Goal: Transaction & Acquisition: Purchase product/service

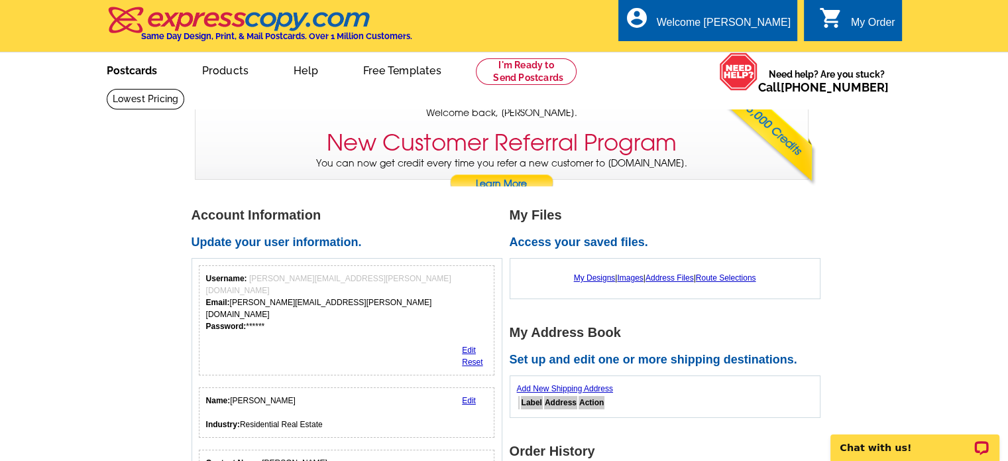
click at [138, 68] on link "Postcards" at bounding box center [131, 69] width 93 height 31
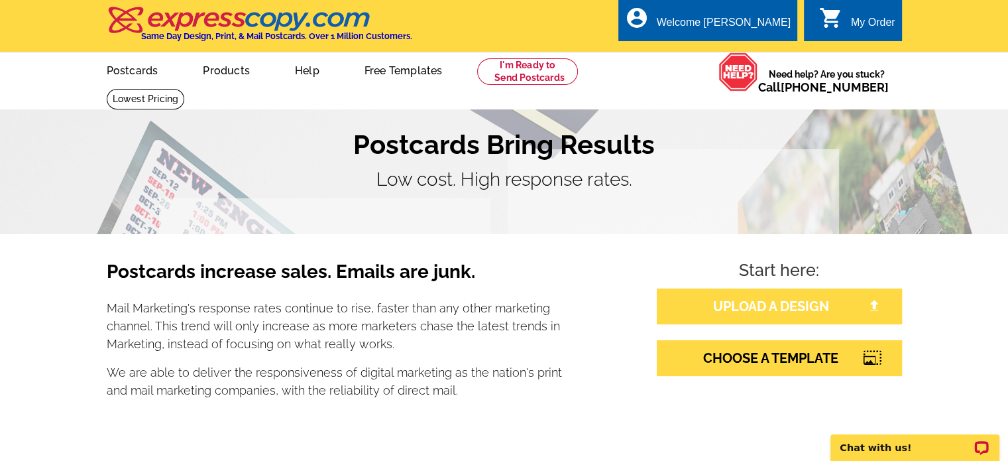
click at [757, 317] on link "UPLOAD A DESIGN" at bounding box center [779, 306] width 245 height 36
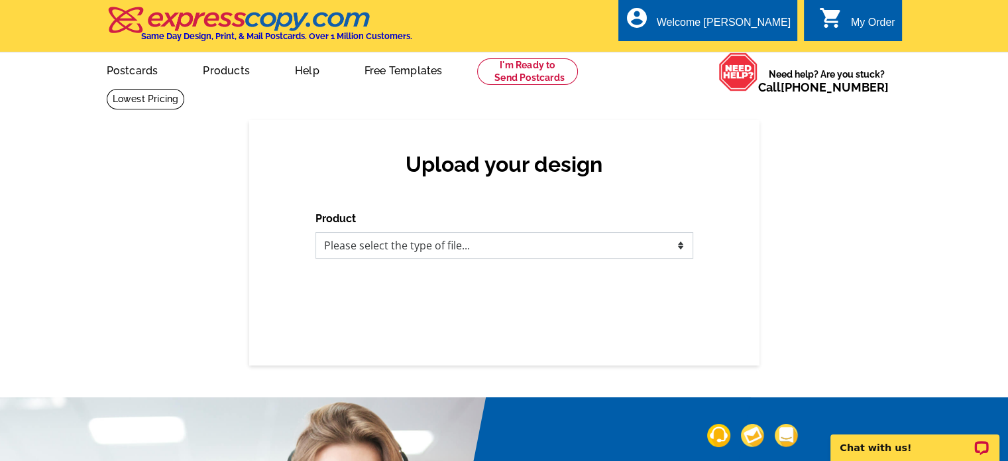
click at [546, 248] on select "Please select the type of file... Postcards Business Cards Letters and flyers G…" at bounding box center [504, 245] width 378 height 27
select select "1"
click at [315, 233] on select "Please select the type of file... Postcards Business Cards Letters and flyers G…" at bounding box center [504, 245] width 378 height 27
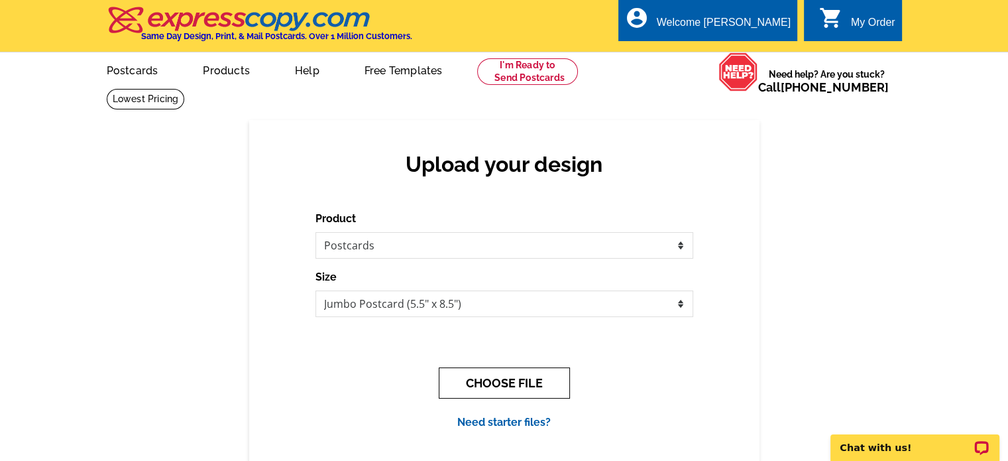
click at [494, 380] on button "CHOOSE FILE" at bounding box center [504, 382] width 131 height 31
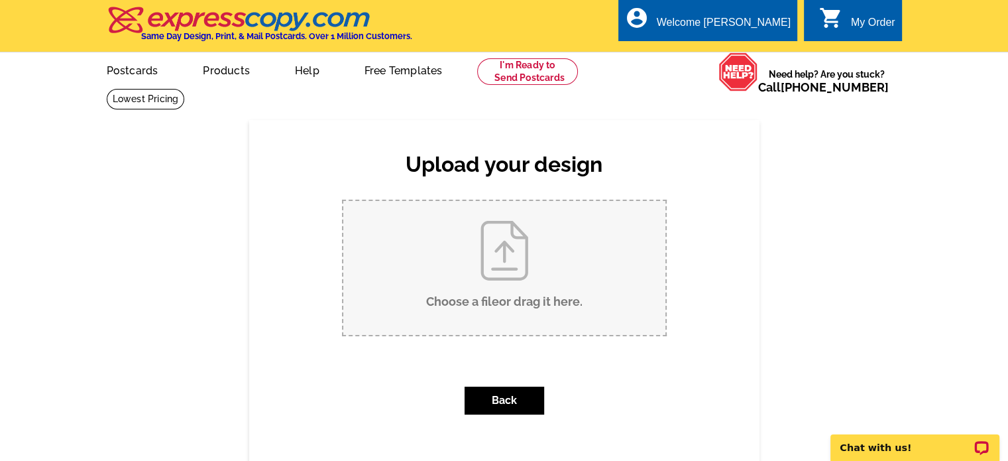
click at [514, 269] on input "Choose a file or drag it here ." at bounding box center [504, 268] width 322 height 134
type input "C:\fakepath\Whetsell.pdf"
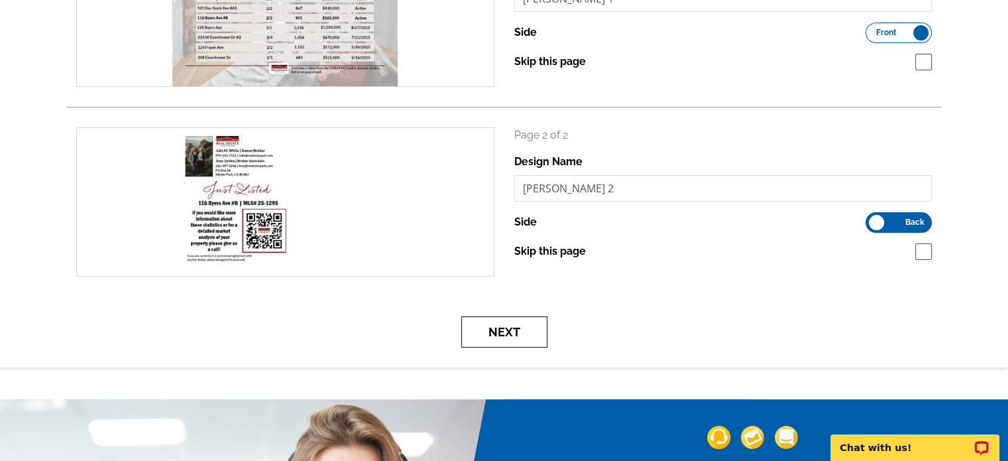
scroll to position [199, 0]
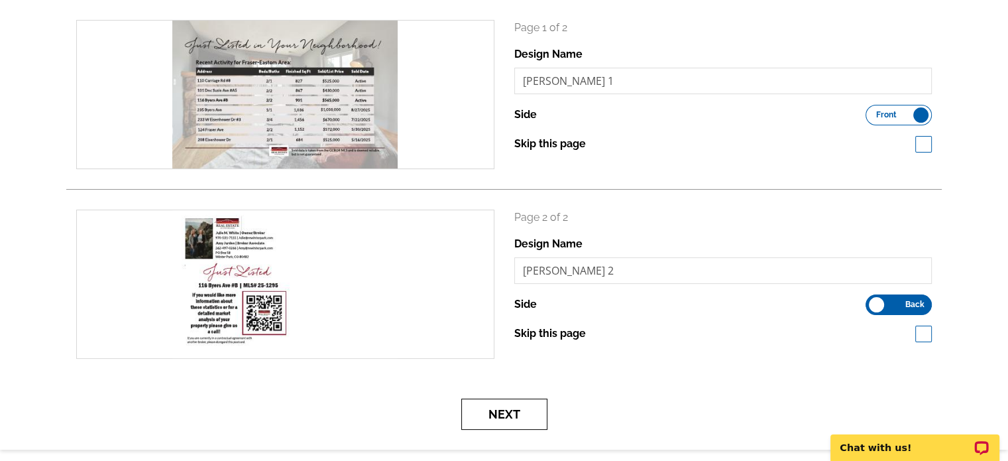
click at [523, 417] on button "Next" at bounding box center [504, 413] width 86 height 31
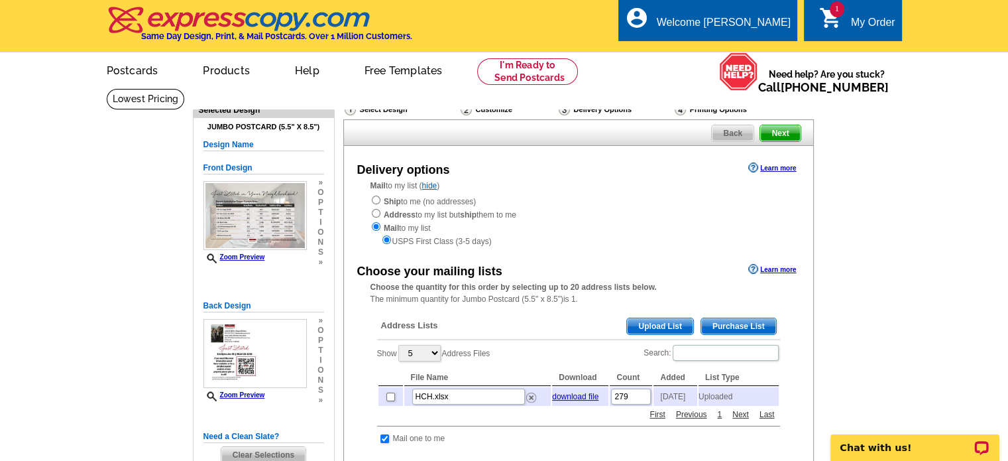
click at [675, 325] on span "Upload List" at bounding box center [660, 326] width 66 height 16
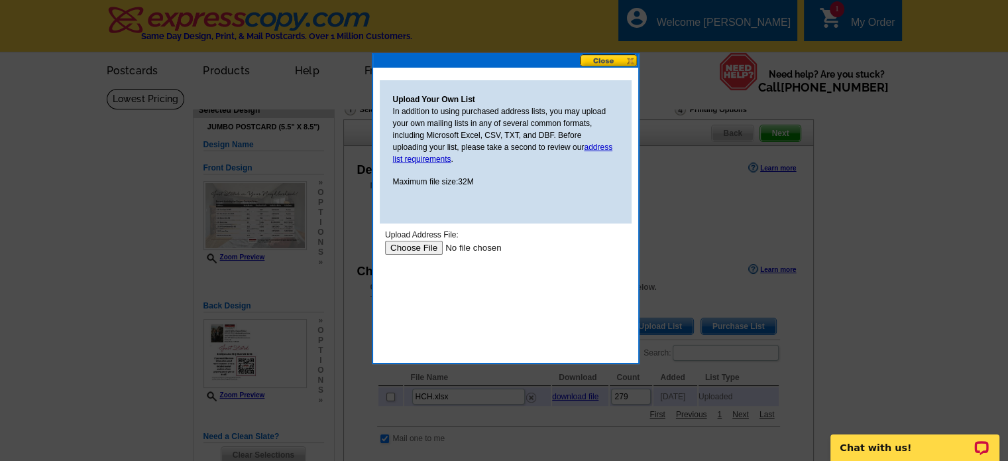
click at [415, 246] on input "file" at bounding box center [468, 248] width 168 height 14
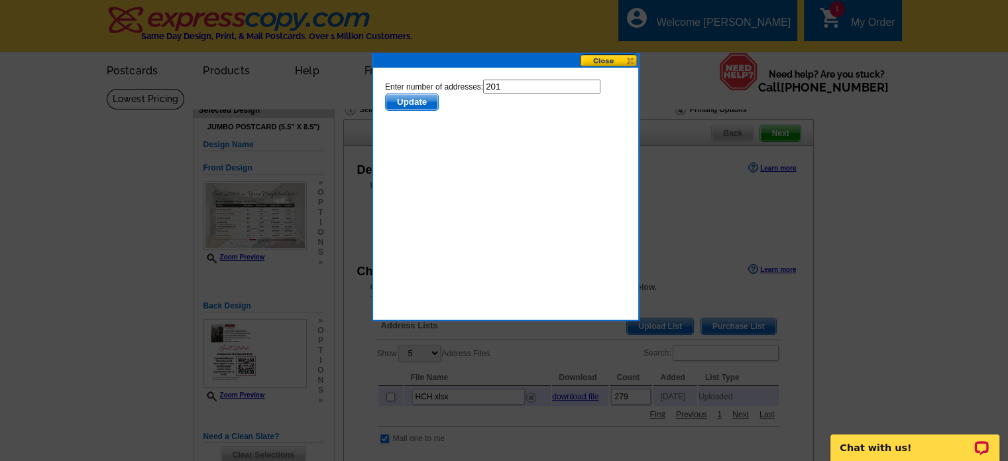
click at [418, 99] on span "Update" at bounding box center [411, 102] width 52 height 16
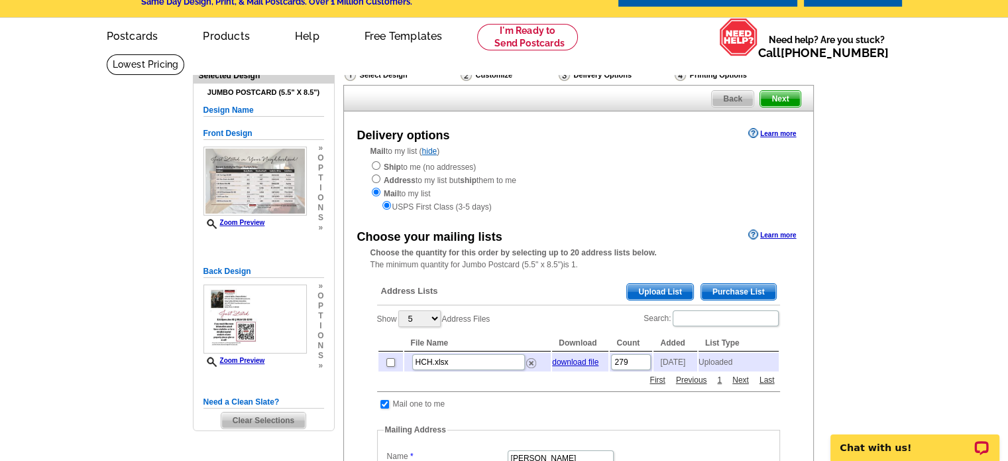
scroll to position [66, 0]
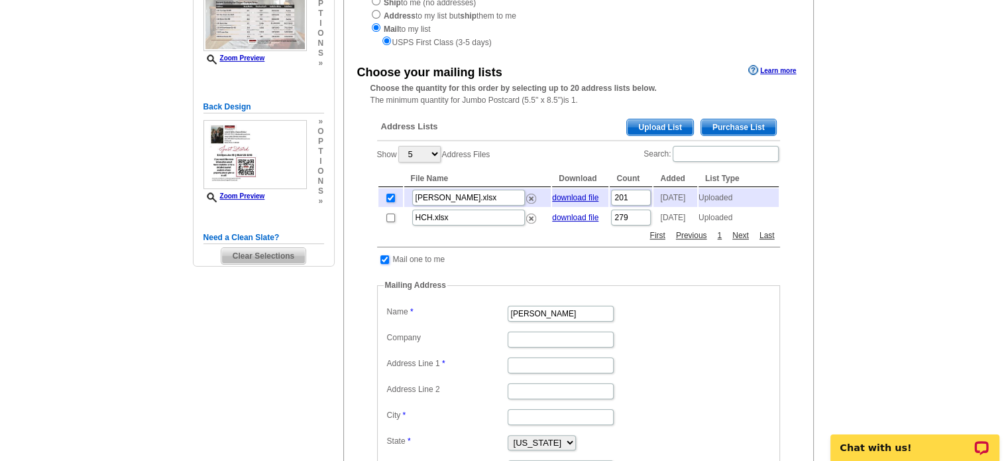
click at [382, 264] on input "checkbox" at bounding box center [384, 259] width 9 height 9
checkbox input "false"
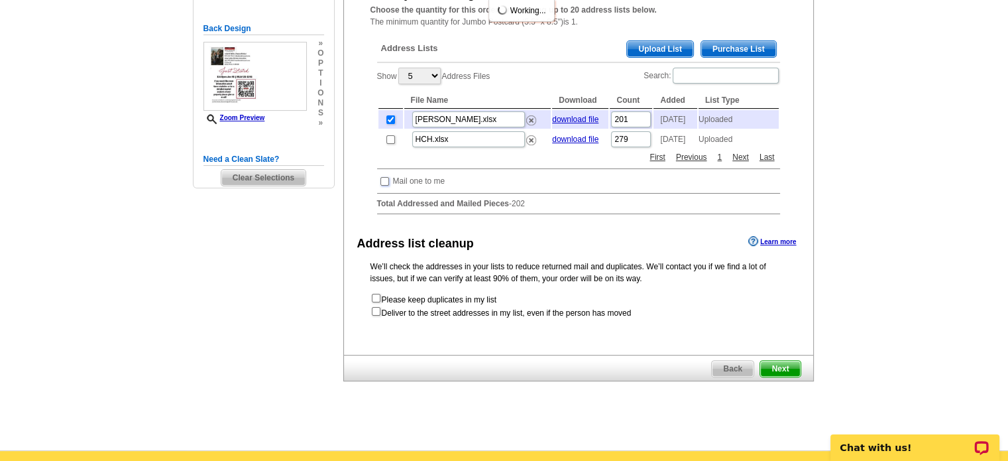
scroll to position [398, 0]
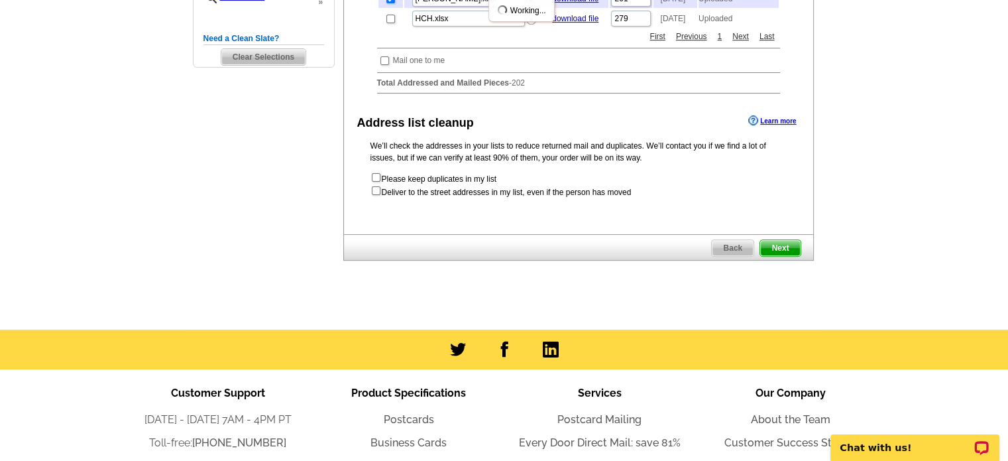
click at [786, 255] on span "Next" at bounding box center [780, 248] width 40 height 16
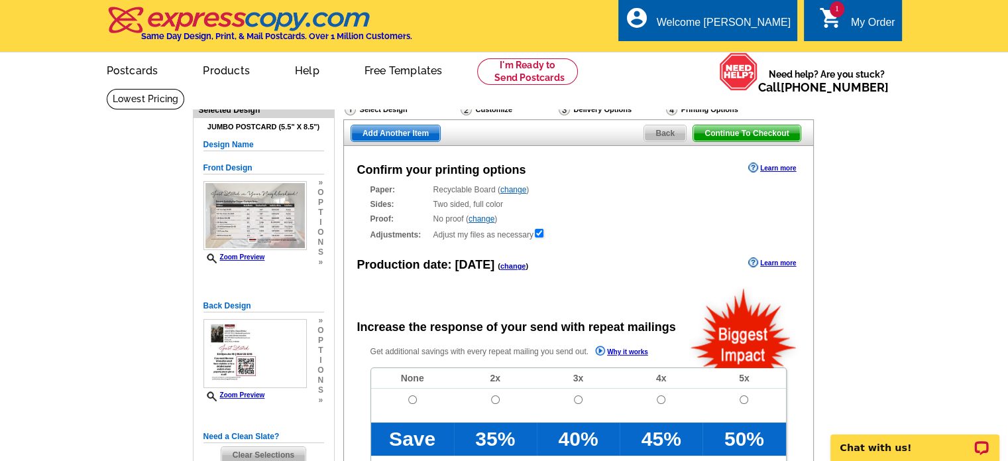
radio input "false"
click at [411, 400] on input "radio" at bounding box center [412, 399] width 9 height 9
radio input "true"
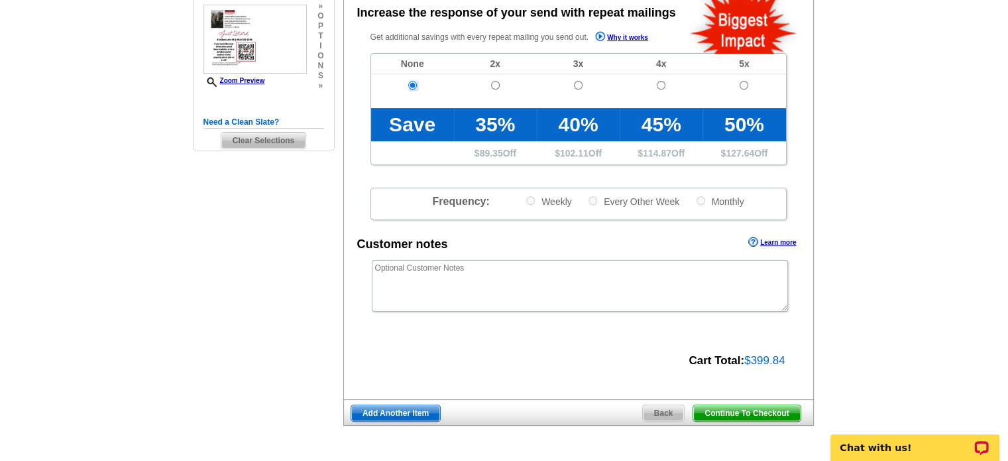
scroll to position [398, 0]
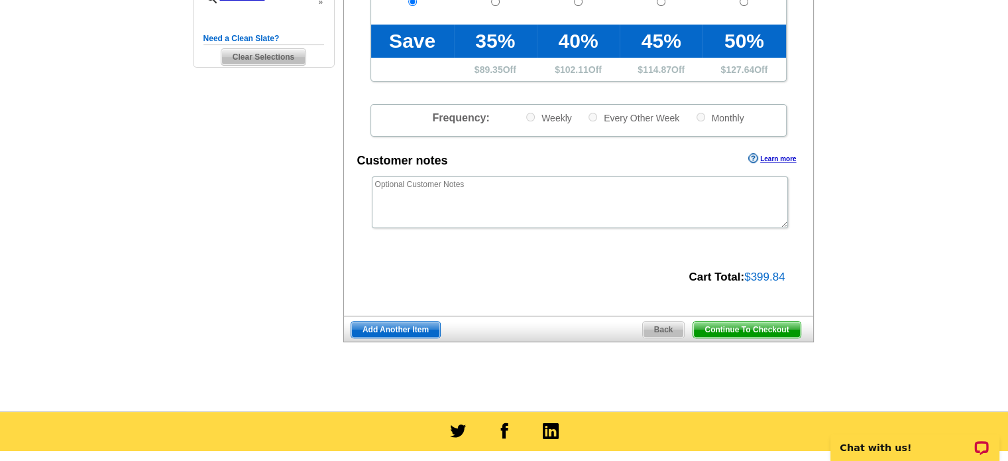
click at [760, 332] on span "Continue To Checkout" at bounding box center [746, 329] width 107 height 16
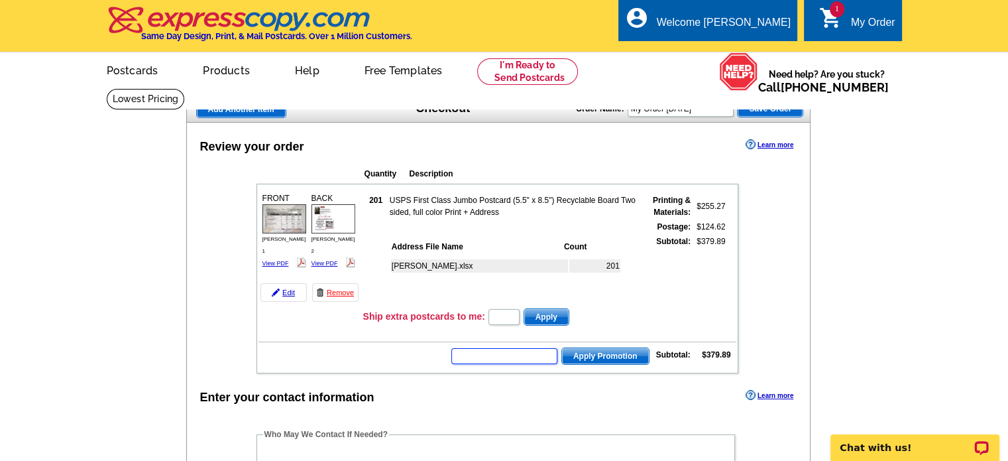
click at [538, 349] on input "text" at bounding box center [504, 356] width 106 height 16
type input "GROW0825"
click at [587, 355] on span "Apply Promotion" at bounding box center [605, 356] width 87 height 16
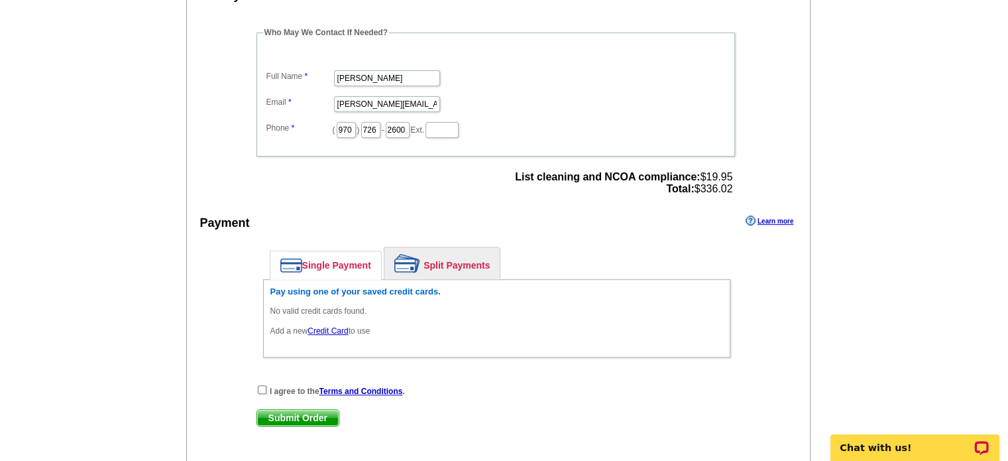
scroll to position [530, 0]
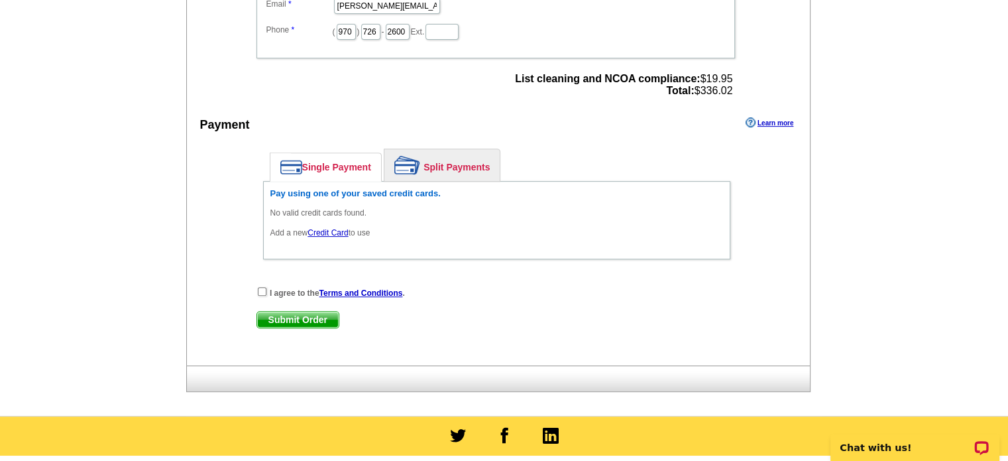
click at [330, 229] on link "Credit Card" at bounding box center [328, 232] width 40 height 9
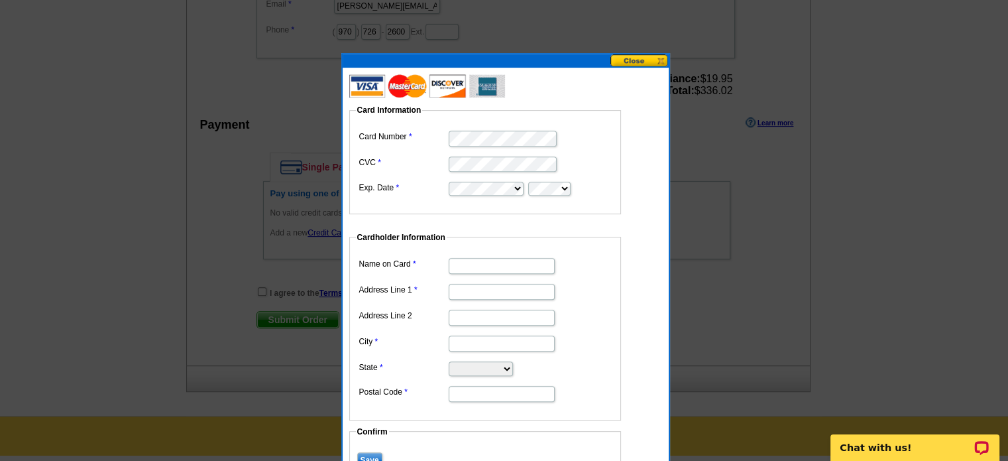
click at [557, 180] on dd at bounding box center [485, 187] width 258 height 19
click at [487, 263] on input "Name on Card" at bounding box center [502, 266] width 106 height 16
type input "Julie White"
click at [506, 288] on input "Address Line 1" at bounding box center [502, 292] width 106 height 16
type input "PO Box 703"
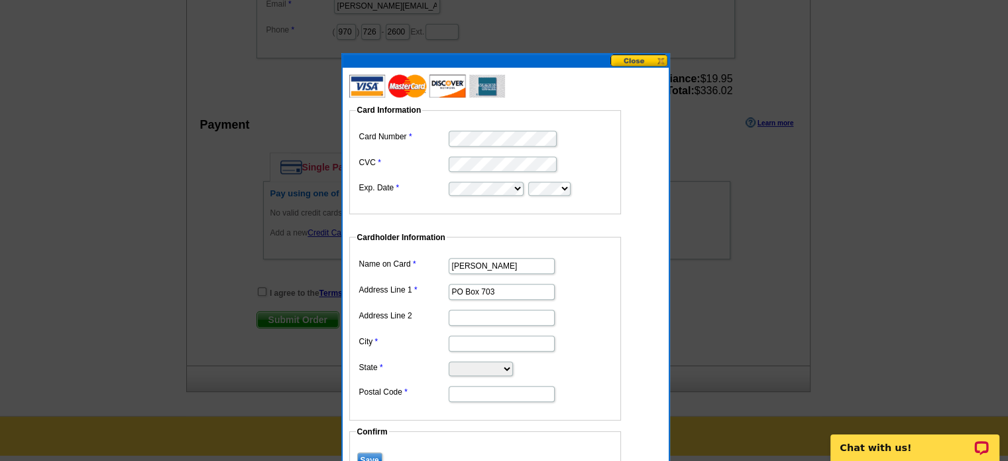
type input "Winter Park"
select select "CO"
type input "80482"
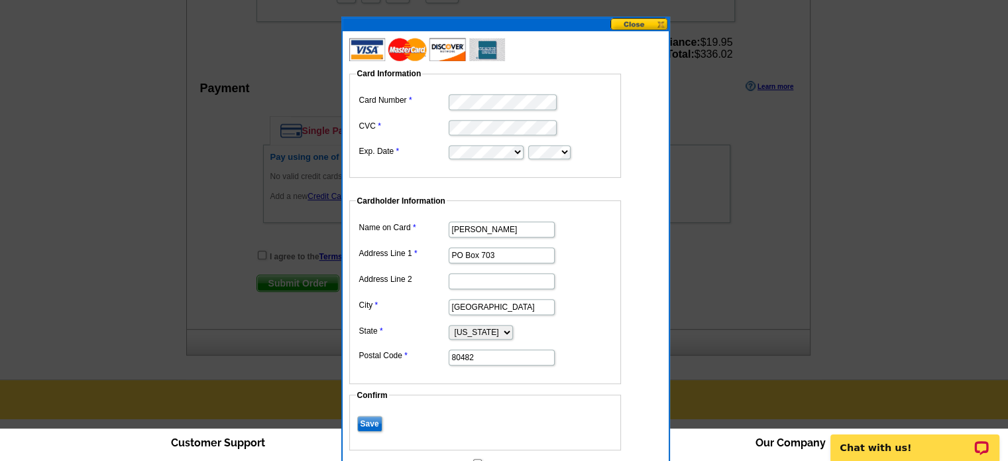
scroll to position [663, 0]
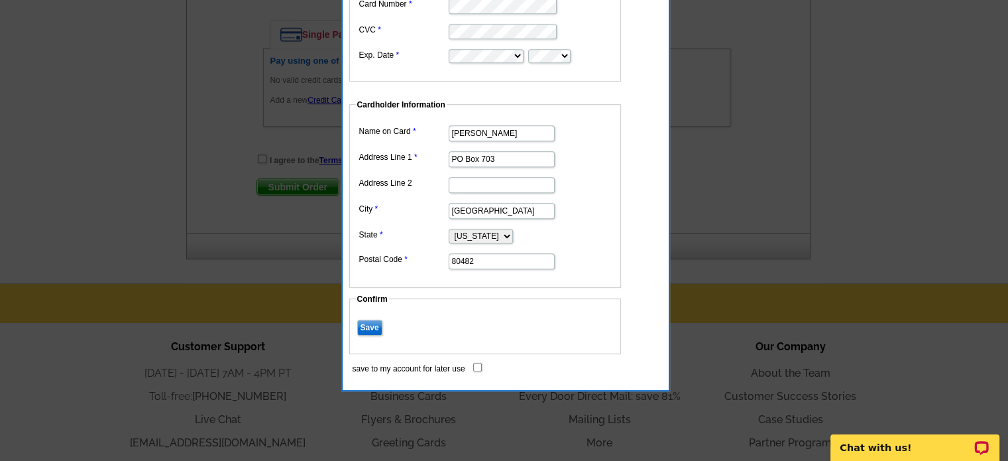
click at [372, 328] on input "Save" at bounding box center [369, 327] width 25 height 16
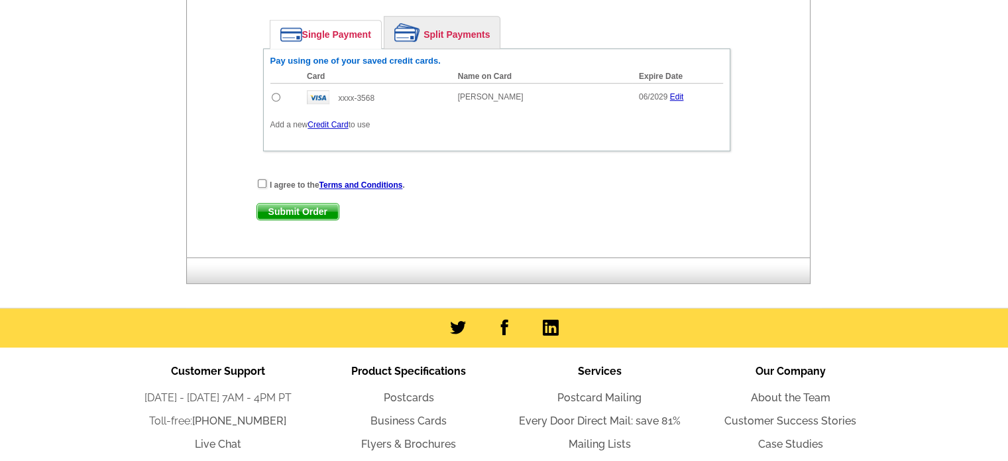
click at [276, 93] on input "radio" at bounding box center [276, 97] width 9 height 9
radio input "true"
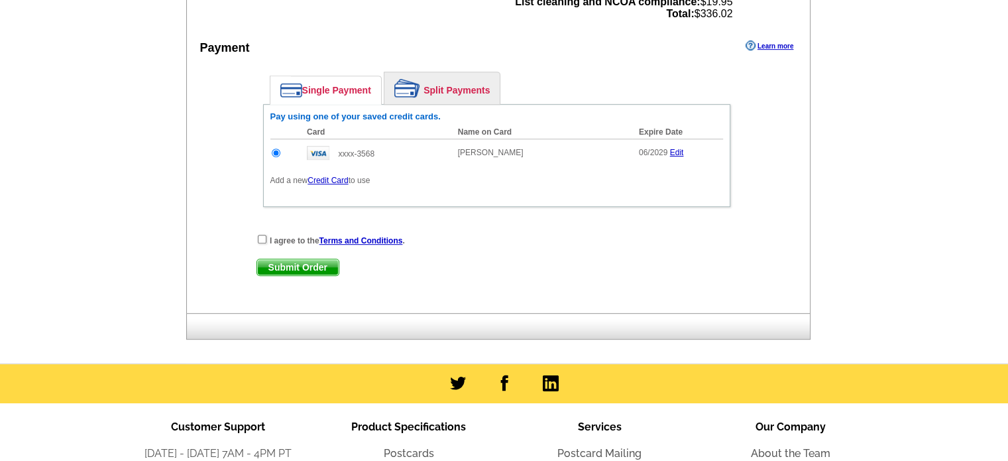
scroll to position [650, 0]
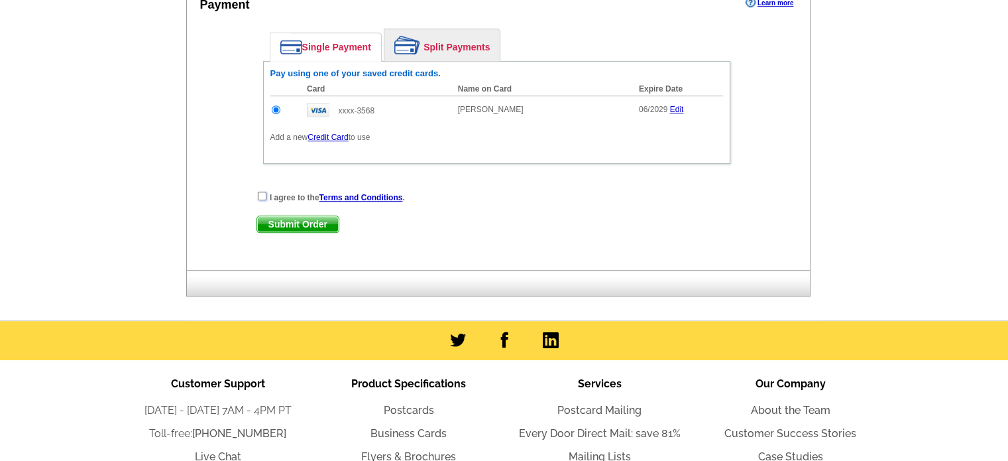
click at [259, 192] on input "checkbox" at bounding box center [262, 196] width 9 height 9
checkbox input "true"
click at [277, 216] on span "Submit Order" at bounding box center [298, 224] width 82 height 16
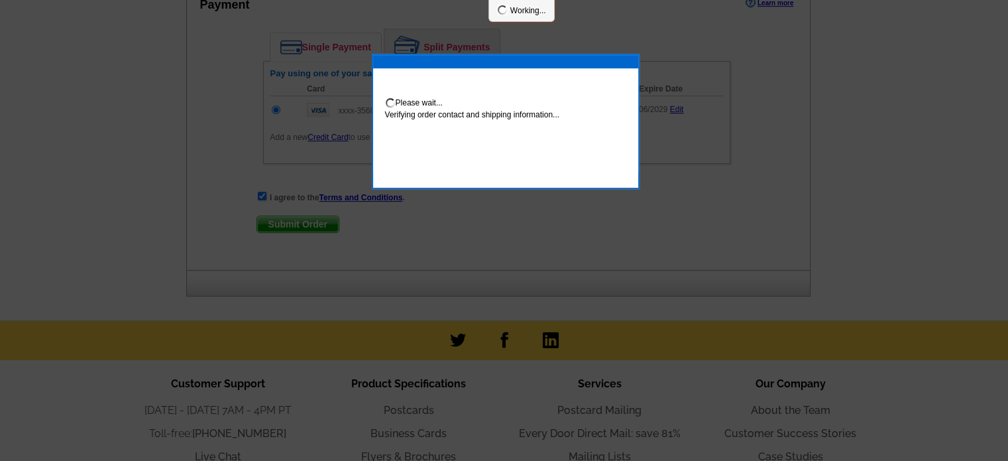
scroll to position [717, 0]
